Goal: Task Accomplishment & Management: Use online tool/utility

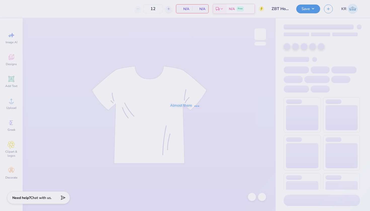
type input "100"
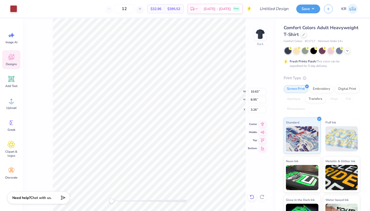
click at [253, 200] on div at bounding box center [252, 197] width 8 height 8
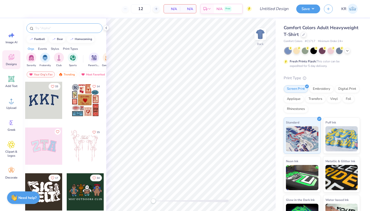
click at [42, 31] on div at bounding box center [64, 28] width 76 height 10
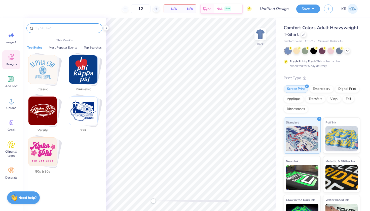
click at [41, 28] on input "text" at bounding box center [67, 28] width 65 height 5
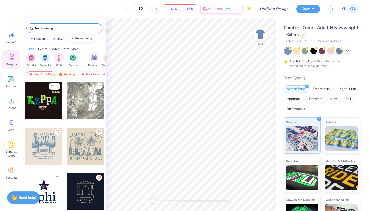
type input "homecoming"
click at [79, 40] on button "homecoming" at bounding box center [80, 39] width 27 height 8
click at [75, 39] on div "homecoming" at bounding box center [83, 38] width 17 height 3
click at [78, 39] on div "homecoming" at bounding box center [83, 38] width 17 height 3
click at [84, 29] on input "homecoming" at bounding box center [65, 28] width 61 height 5
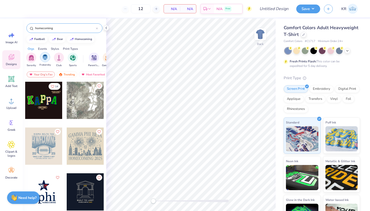
click at [47, 57] on img "filter for Fraternity" at bounding box center [45, 57] width 6 height 6
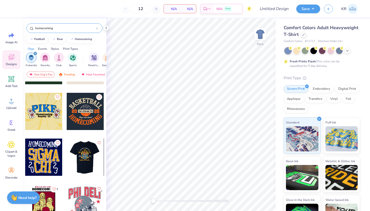
scroll to position [723, 0]
click at [84, 201] on div at bounding box center [85, 203] width 37 height 37
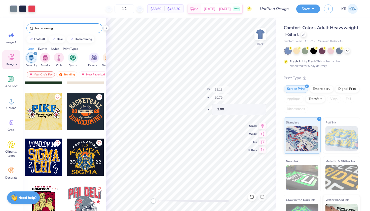
type input "10.84"
type input "10.64"
type input "3.15"
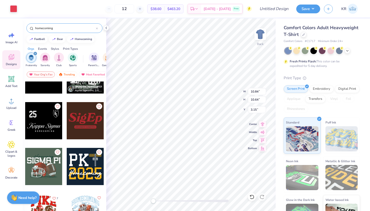
scroll to position [207, 0]
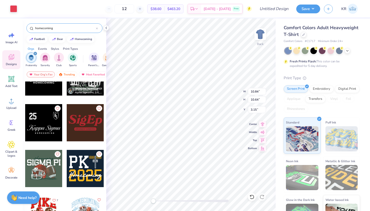
click at [51, 160] on div at bounding box center [43, 168] width 37 height 37
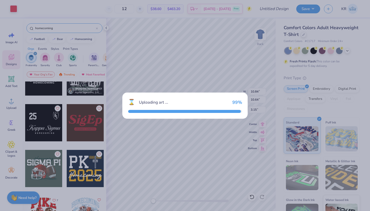
type input "10.65"
type input "7.95"
type input "2.99"
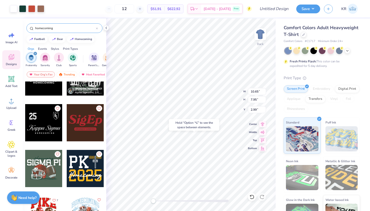
type input "11.13"
type input "9.54"
type input "3.00"
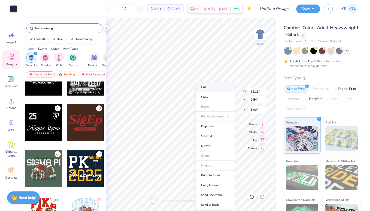
click at [206, 86] on li "Cut" at bounding box center [216, 87] width 40 height 10
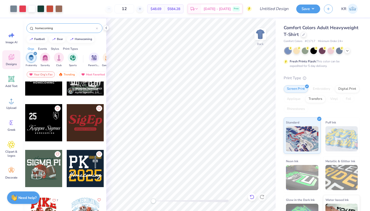
click at [251, 197] on icon at bounding box center [252, 197] width 5 height 5
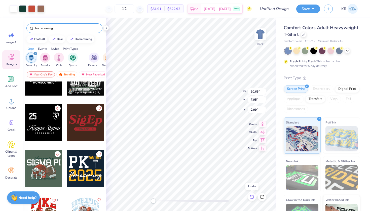
click at [253, 197] on icon at bounding box center [252, 197] width 5 height 5
click at [253, 198] on icon at bounding box center [252, 197] width 5 height 5
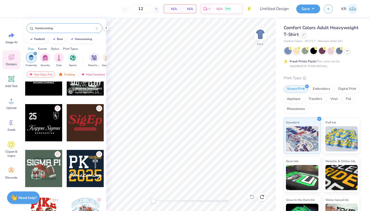
click at [37, 169] on div at bounding box center [43, 168] width 37 height 37
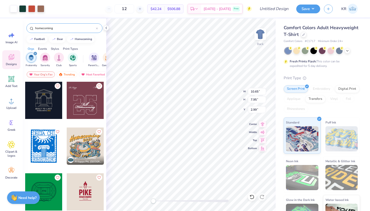
scroll to position [0, 0]
click at [43, 75] on div "Your Org's Fav" at bounding box center [41, 75] width 28 height 6
click at [43, 73] on div "Your Org's Fav" at bounding box center [41, 75] width 28 height 6
click at [63, 77] on div "Trending" at bounding box center [66, 75] width 21 height 6
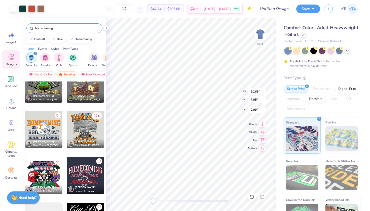
scroll to position [430, 0]
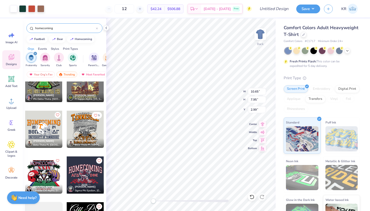
click at [83, 172] on div at bounding box center [85, 175] width 37 height 37
type input "10.79"
type input "6.93"
type input "3.00"
type input "10.65"
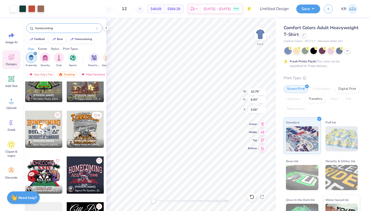
type input "7.95"
type input "2.99"
click at [209, 90] on li "Cut" at bounding box center [216, 87] width 40 height 10
click at [349, 51] on icon at bounding box center [348, 50] width 4 height 4
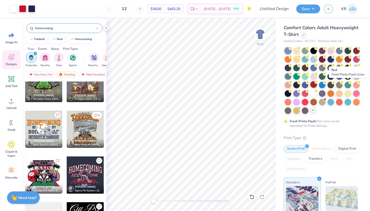
click at [317, 85] on div at bounding box center [314, 84] width 7 height 7
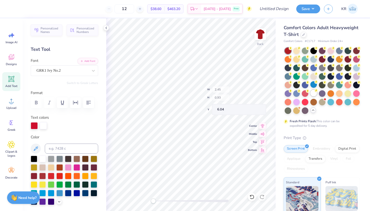
click at [311, 97] on div at bounding box center [314, 93] width 7 height 7
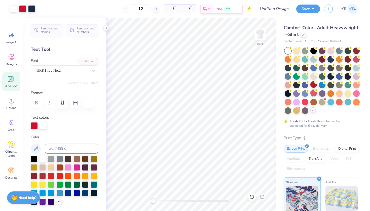
click at [311, 97] on div at bounding box center [314, 93] width 7 height 7
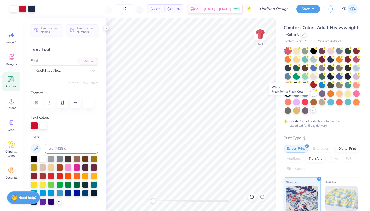
click at [311, 97] on div at bounding box center [314, 93] width 7 height 7
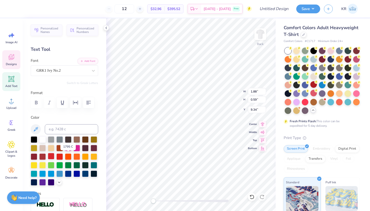
click at [54, 156] on div at bounding box center [51, 156] width 7 height 7
click at [54, 157] on div at bounding box center [51, 156] width 7 height 7
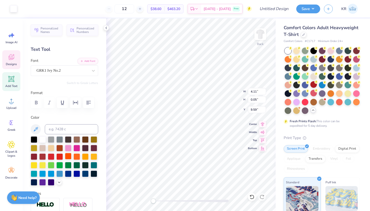
click at [72, 158] on div at bounding box center [68, 156] width 7 height 7
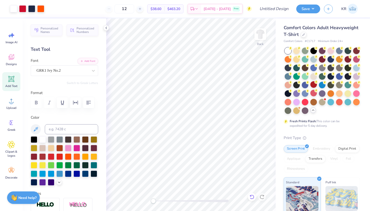
click at [251, 195] on icon at bounding box center [252, 197] width 5 height 5
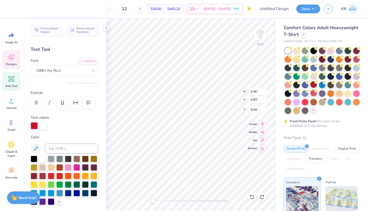
scroll to position [4, 1]
type textarea "Sx"
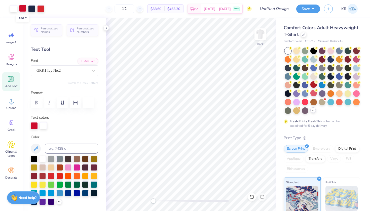
click at [25, 9] on div at bounding box center [22, 8] width 7 height 7
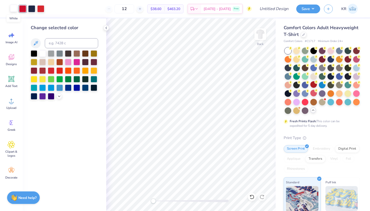
click at [14, 8] on div at bounding box center [13, 8] width 7 height 7
click at [50, 71] on div at bounding box center [51, 70] width 7 height 7
click at [47, 7] on div "12 $32.96 Per Item $395.52 Total Est. Delivery Sep 22 - 25 Free" at bounding box center [145, 9] width 213 height 18
click at [249, 195] on div at bounding box center [252, 197] width 8 height 8
click at [40, 11] on div at bounding box center [40, 8] width 7 height 7
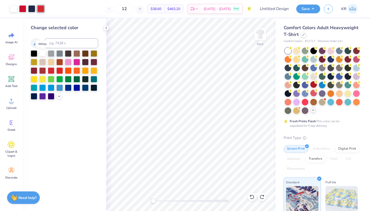
click at [43, 53] on div at bounding box center [42, 53] width 7 height 7
click at [252, 198] on icon at bounding box center [252, 197] width 5 height 5
click at [25, 10] on div at bounding box center [22, 8] width 7 height 7
click at [39, 9] on div at bounding box center [40, 8] width 7 height 7
click at [59, 44] on input at bounding box center [71, 43] width 53 height 10
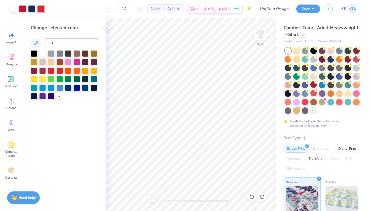
type input "186"
click at [58, 14] on div "12 $32.96 Per Item $395.52 Total Est. Delivery Sep 22 - 25 Free" at bounding box center [145, 9] width 213 height 18
click at [40, 6] on div "12 $32.96 Per Item $395.52 Total Est. Delivery Sep 22 - 25 Free" at bounding box center [145, 9] width 213 height 18
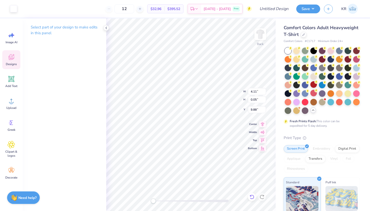
click at [252, 198] on icon at bounding box center [252, 197] width 5 height 5
type input "9.59"
click at [15, 8] on div at bounding box center [13, 8] width 7 height 7
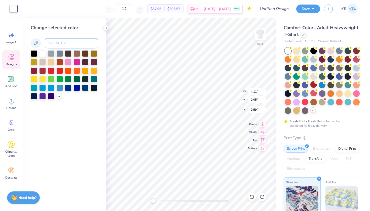
click at [56, 42] on input at bounding box center [71, 43] width 53 height 10
type input "186"
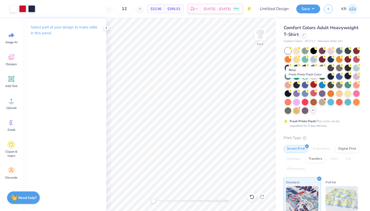
click at [345, 79] on div at bounding box center [348, 76] width 7 height 7
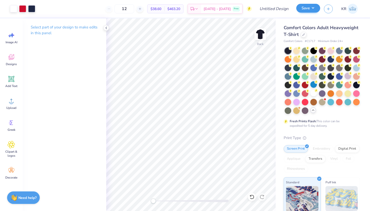
click at [315, 9] on button "Save" at bounding box center [309, 8] width 24 height 9
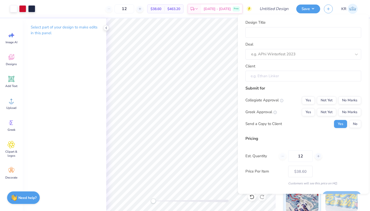
click at [287, 76] on input "Client" at bounding box center [304, 76] width 116 height 11
click at [263, 34] on input "Design Title" at bounding box center [304, 32] width 116 height 11
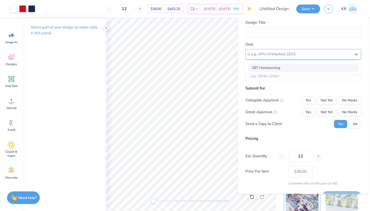
click at [275, 56] on div "e.g. APhi Winterfest 2023" at bounding box center [301, 54] width 100 height 6
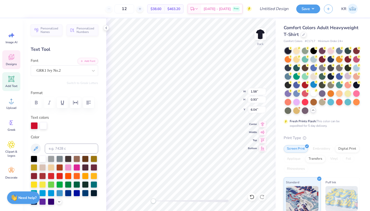
type textarea "Sx"
type input "1.88"
type input "0.59"
type input "9.34"
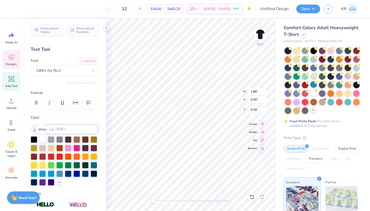
click at [42, 140] on div at bounding box center [42, 139] width 7 height 7
click at [101, 141] on div "Personalized Names Personalized Numbers Text Tool Add Font Font GRK1 Ivy No.2 S…" at bounding box center [65, 114] width 84 height 193
click at [42, 140] on div at bounding box center [42, 139] width 7 height 7
click at [51, 140] on div at bounding box center [51, 139] width 7 height 7
click at [42, 141] on div at bounding box center [42, 139] width 7 height 7
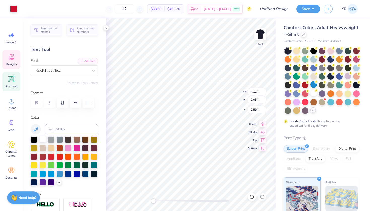
click at [42, 142] on div at bounding box center [42, 139] width 7 height 7
click at [37, 148] on div at bounding box center [34, 148] width 7 height 7
click at [44, 141] on div at bounding box center [42, 139] width 7 height 7
click at [107, 29] on icon at bounding box center [106, 28] width 4 height 4
